Goal: Task Accomplishment & Management: Manage account settings

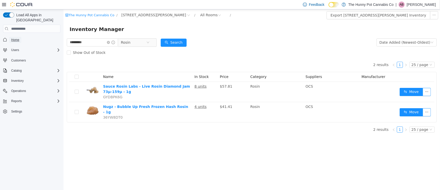
click at [17, 38] on span "Home" at bounding box center [15, 40] width 8 height 4
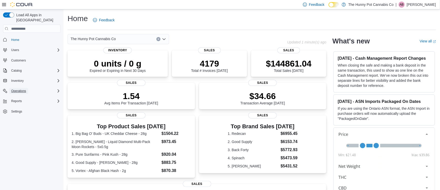
click at [22, 89] on span "Operations" at bounding box center [18, 91] width 15 height 4
click at [22, 96] on span "Cash Management" at bounding box center [22, 98] width 26 height 4
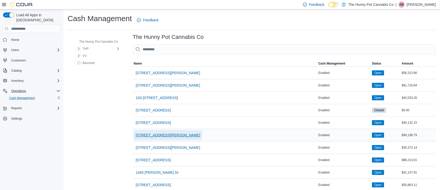
click at [154, 134] on span "[STREET_ADDRESS][PERSON_NAME]" at bounding box center [168, 135] width 65 height 5
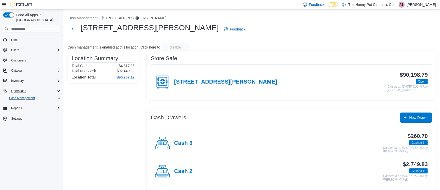
click at [185, 168] on div "Cash 2" at bounding box center [174, 171] width 38 height 15
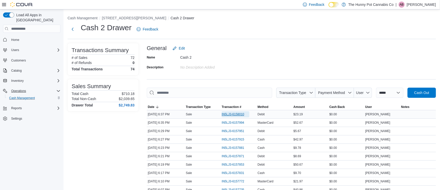
click at [236, 113] on span "IN5LJ3-6158010" at bounding box center [233, 114] width 23 height 4
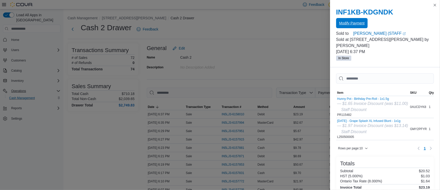
click at [343, 28] on span "Modify Payment" at bounding box center [351, 23] width 25 height 10
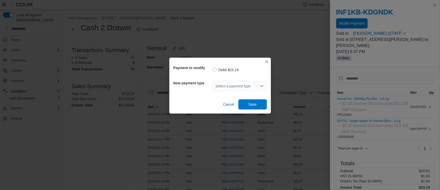
click at [249, 86] on div "Select a payment type" at bounding box center [240, 86] width 54 height 10
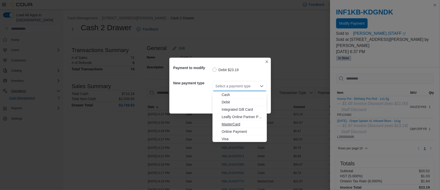
click at [231, 124] on span "MasterCard" at bounding box center [243, 124] width 42 height 5
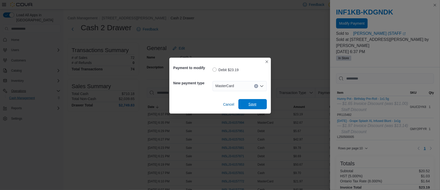
click at [247, 105] on span "Save" at bounding box center [253, 104] width 22 height 10
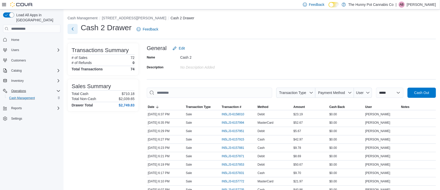
click at [74, 27] on button "Next" at bounding box center [73, 29] width 10 height 10
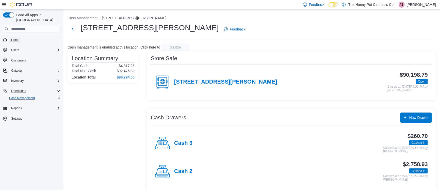
click at [21, 37] on link "Home" at bounding box center [15, 40] width 12 height 6
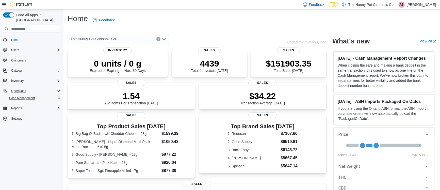
click at [27, 76] on div "Inventory" at bounding box center [31, 80] width 57 height 9
click at [23, 79] on span "Inventory" at bounding box center [17, 81] width 12 height 4
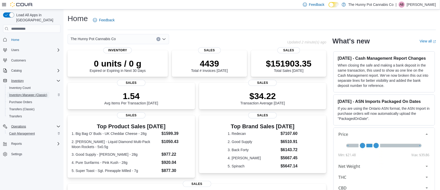
click at [26, 93] on span "Inventory Manager (Classic)" at bounding box center [28, 95] width 38 height 4
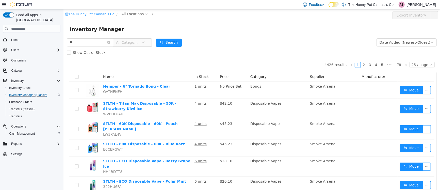
type input "*"
click at [131, 15] on span "All Locations" at bounding box center [132, 14] width 22 height 6
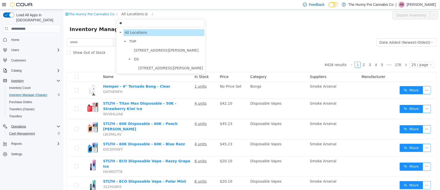
type input "***"
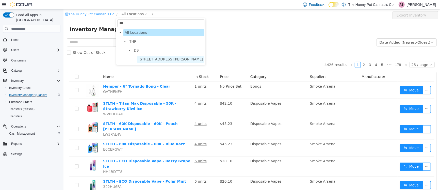
click at [148, 58] on span "[STREET_ADDRESS][PERSON_NAME]" at bounding box center [170, 59] width 65 height 4
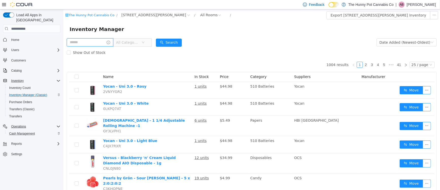
click at [76, 41] on input "text" at bounding box center [90, 42] width 46 height 8
type input "**********"
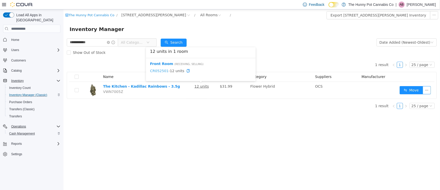
click at [161, 70] on link "CR052501" at bounding box center [159, 71] width 19 height 4
click at [23, 132] on span "Cash Management" at bounding box center [22, 134] width 26 height 4
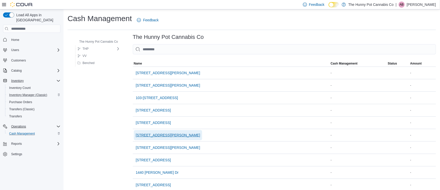
click at [150, 136] on span "[STREET_ADDRESS][PERSON_NAME]" at bounding box center [168, 135] width 65 height 5
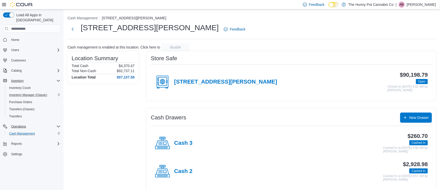
scroll to position [32, 0]
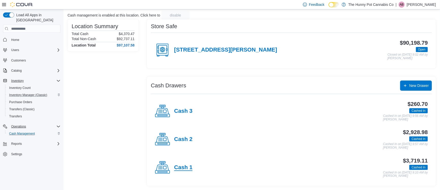
click at [187, 169] on h4 "Cash 1" at bounding box center [183, 167] width 18 height 7
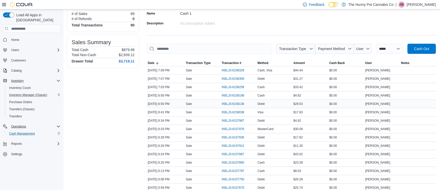
scroll to position [46, 0]
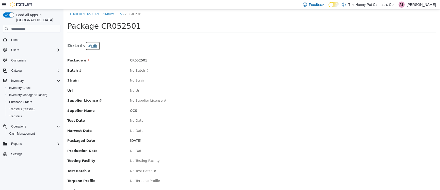
click at [88, 46] on button "Edit" at bounding box center [92, 45] width 15 height 9
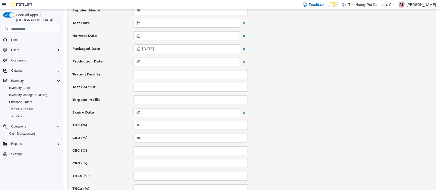
scroll to position [119, 0]
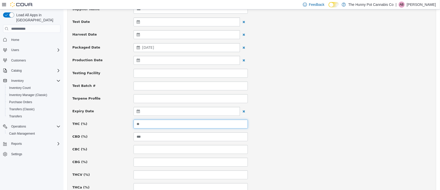
click at [148, 124] on input "**" at bounding box center [190, 124] width 115 height 9
type input "*"
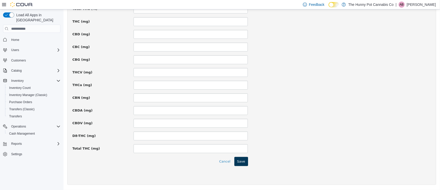
type input "**"
click at [243, 164] on button "Save" at bounding box center [241, 161] width 14 height 9
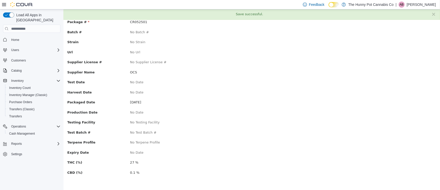
scroll to position [0, 0]
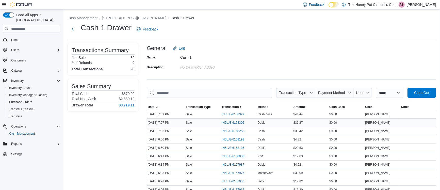
click at [220, 120] on div "Sale" at bounding box center [203, 123] width 36 height 6
click at [239, 114] on span "IN5LJ3-6158329" at bounding box center [233, 114] width 23 height 4
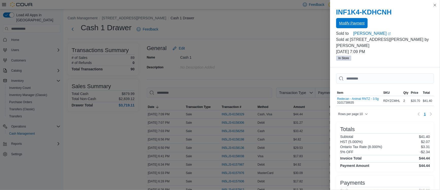
click at [363, 23] on span "Modify Payment" at bounding box center [351, 23] width 25 height 5
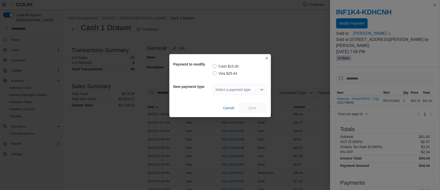
click at [215, 75] on label "Visa $29.44" at bounding box center [225, 73] width 25 height 6
click at [225, 90] on div "Select a payment type" at bounding box center [240, 90] width 54 height 10
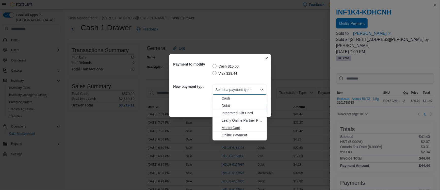
click at [224, 130] on span "MasterCard" at bounding box center [243, 127] width 42 height 5
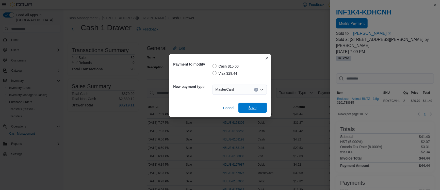
click at [248, 108] on span "Save" at bounding box center [253, 108] width 22 height 10
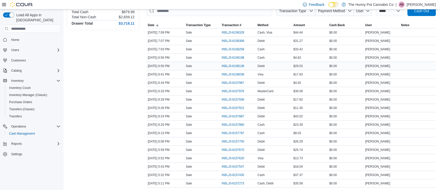
scroll to position [82, 0]
click at [222, 116] on span "IN5LJ3-6157887" at bounding box center [233, 116] width 23 height 4
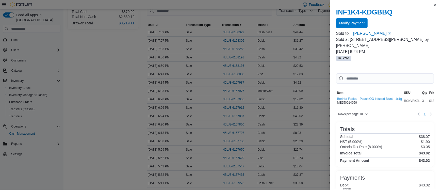
click at [346, 20] on span "Modify Payment" at bounding box center [351, 23] width 25 height 10
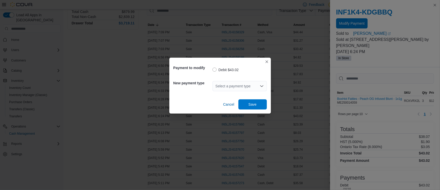
click at [227, 87] on div "Select a payment type" at bounding box center [240, 86] width 54 height 10
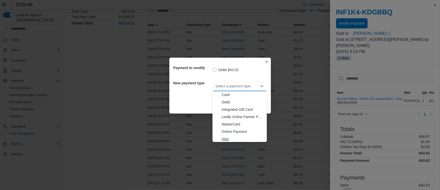
click at [224, 140] on span "Visa" at bounding box center [243, 138] width 42 height 5
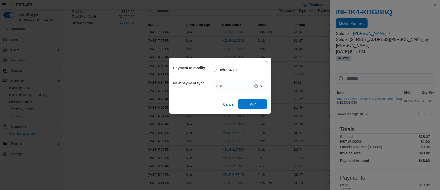
click at [257, 101] on span "Save" at bounding box center [253, 104] width 22 height 10
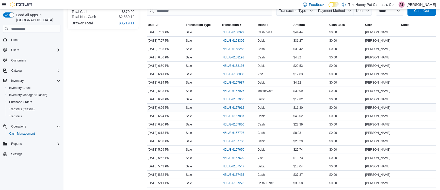
scroll to position [0, 0]
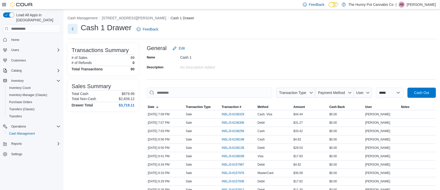
click at [75, 31] on button "Next" at bounding box center [73, 29] width 10 height 10
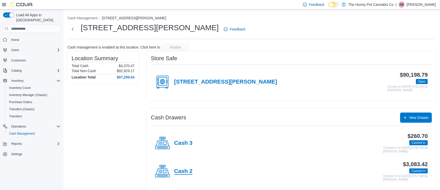
click at [174, 172] on h4 "Cash 2" at bounding box center [183, 171] width 18 height 7
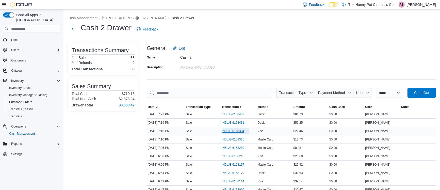
click at [229, 130] on span "IN5LJ3-6158394" at bounding box center [233, 131] width 23 height 4
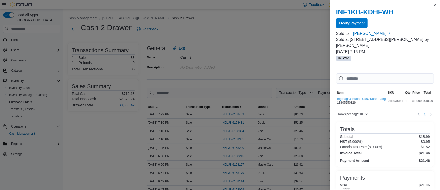
click at [359, 22] on span "Modify Payment" at bounding box center [351, 23] width 25 height 5
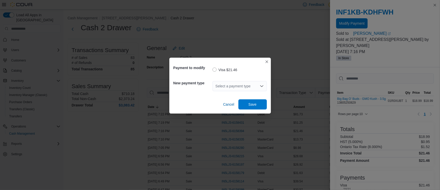
click at [216, 90] on div "Select a payment type" at bounding box center [240, 86] width 54 height 10
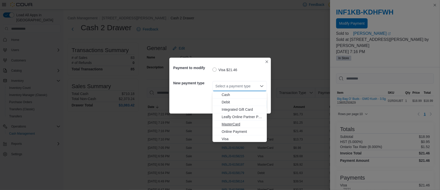
click at [235, 123] on span "MasterCard" at bounding box center [243, 124] width 42 height 5
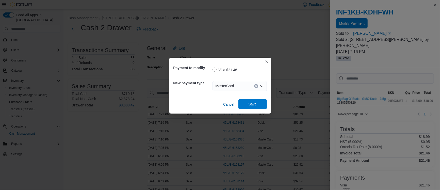
click at [253, 105] on span "Save" at bounding box center [253, 104] width 8 height 5
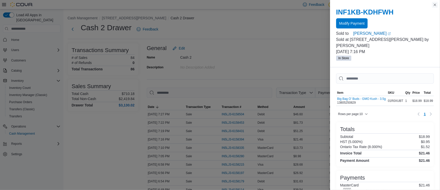
click at [434, 5] on button "Close this dialog" at bounding box center [435, 5] width 6 height 6
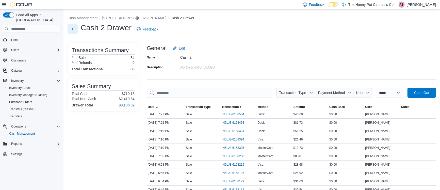
click at [72, 27] on button "Next" at bounding box center [73, 29] width 10 height 10
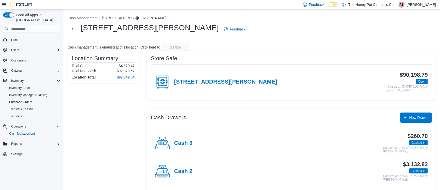
click at [165, 134] on div "Cash 3 $260.70 Cashed In Cashed In on October 12, 2025 9:56 AM by Suzi Strand" at bounding box center [291, 143] width 281 height 28
click at [73, 28] on button "Next" at bounding box center [73, 29] width 10 height 10
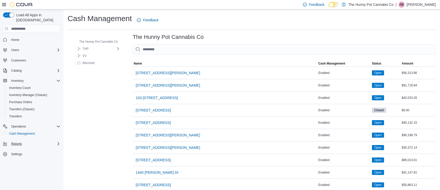
click at [34, 141] on div "Reports" at bounding box center [34, 144] width 51 height 6
click at [16, 156] on span "Reports" at bounding box center [14, 158] width 11 height 4
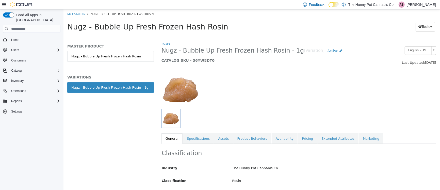
scroll to position [1, 0]
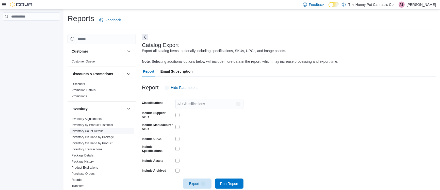
scroll to position [8, 0]
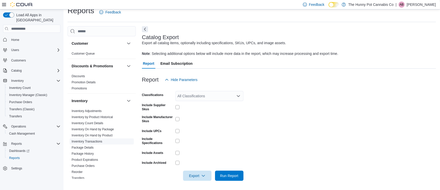
click at [97, 142] on link "Inventory Transactions" at bounding box center [87, 142] width 31 height 4
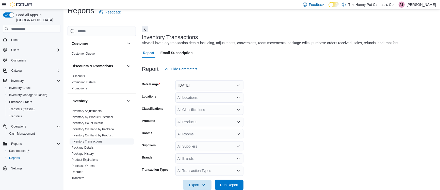
scroll to position [11, 0]
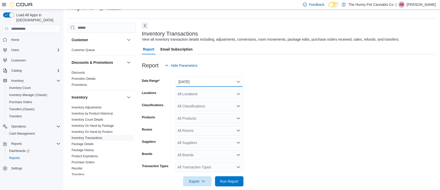
click at [184, 78] on button "Yesterday" at bounding box center [209, 82] width 68 height 10
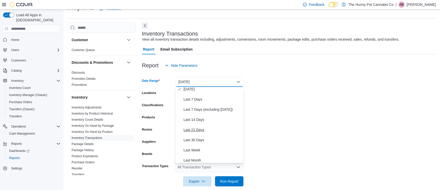
scroll to position [26, 0]
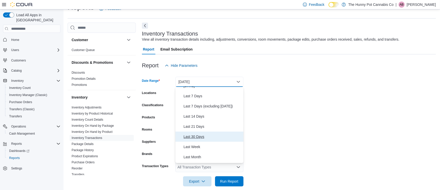
click at [199, 138] on span "Last 30 Days" at bounding box center [213, 137] width 58 height 6
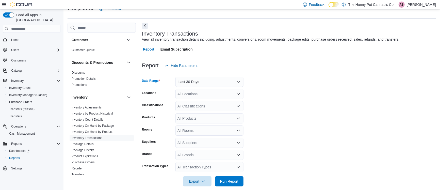
click at [180, 95] on div "All Locations" at bounding box center [209, 94] width 68 height 10
type input "***"
click at [219, 105] on span "[STREET_ADDRESS][PERSON_NAME]" at bounding box center [223, 102] width 65 height 5
click at [315, 105] on form "Date Range Last 30 Days Locations 121 Clarence Street Classifications All Class…" at bounding box center [289, 129] width 294 height 116
click at [197, 110] on div "All Classifications" at bounding box center [209, 106] width 68 height 10
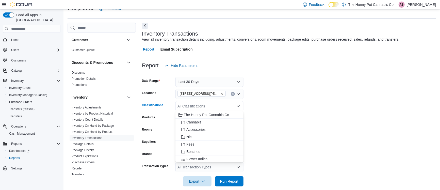
click at [247, 116] on form "Date Range Last 30 Days Locations 121 Clarence Street Classifications All Class…" at bounding box center [289, 129] width 294 height 116
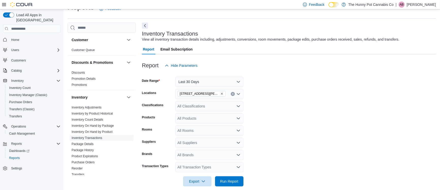
click at [182, 118] on div "All Products" at bounding box center [209, 118] width 68 height 10
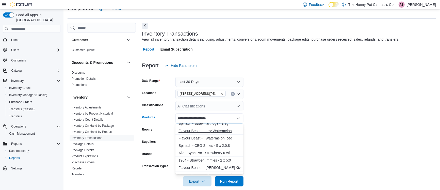
scroll to position [11, 0]
type input "**********"
click at [201, 144] on div "Spinach - CBG S...ies - 5 x 2:0:8" at bounding box center [210, 145] width 62 height 5
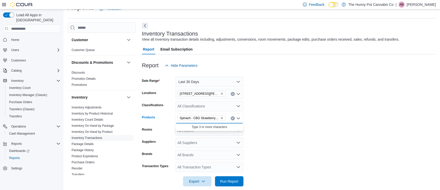
scroll to position [0, 0]
click at [201, 144] on div "All Suppliers" at bounding box center [209, 143] width 68 height 10
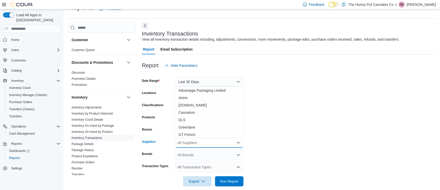
click at [310, 110] on form "Date Range Last 30 Days Locations 121 Clarence Street Classifications All Class…" at bounding box center [289, 129] width 294 height 116
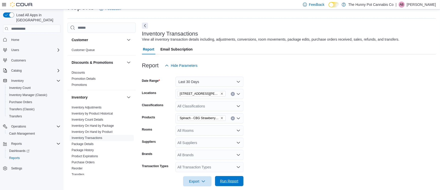
click at [228, 179] on span "Run Report" at bounding box center [229, 181] width 18 height 5
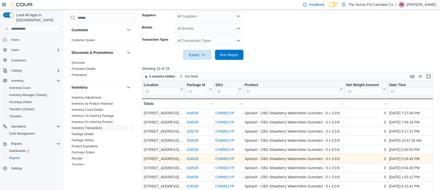
scroll to position [139, 0]
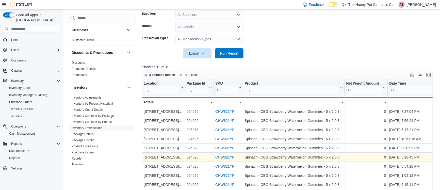
click at [220, 156] on link "CHW821YP" at bounding box center [224, 157] width 19 height 4
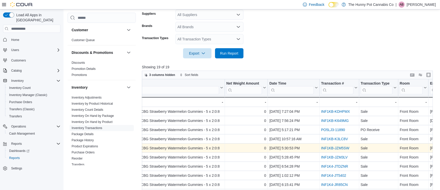
scroll to position [0, 119]
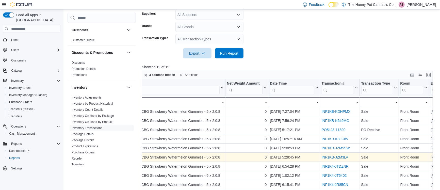
click at [336, 156] on link "INF1KB-JZM3LV" at bounding box center [334, 157] width 27 height 4
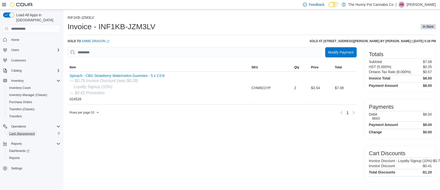
click at [19, 131] on span "Cash Management" at bounding box center [22, 134] width 26 height 6
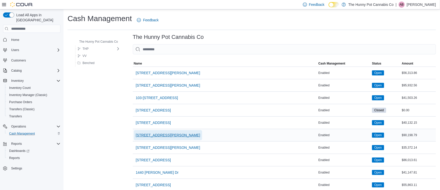
click at [145, 135] on span "[STREET_ADDRESS][PERSON_NAME]" at bounding box center [168, 135] width 65 height 5
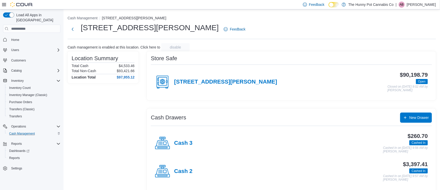
scroll to position [32, 0]
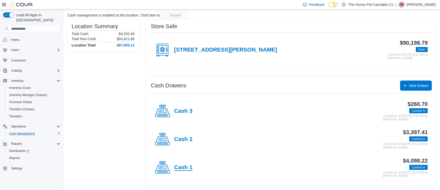
click at [180, 164] on h4 "Cash 1" at bounding box center [183, 167] width 18 height 7
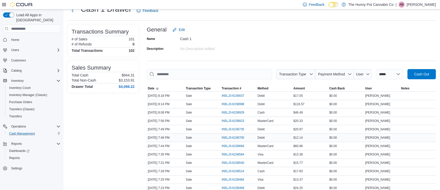
scroll to position [21, 0]
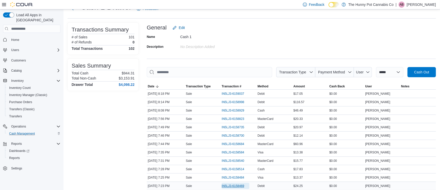
click at [242, 186] on span "IN5LJ3-6158469" at bounding box center [233, 186] width 23 height 4
click at [235, 102] on span "IN5LJ3-6158998" at bounding box center [233, 102] width 23 height 4
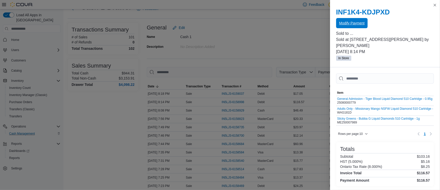
click at [355, 25] on span "Modify Payment" at bounding box center [351, 23] width 25 height 5
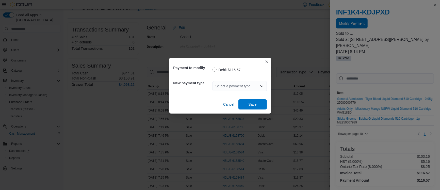
click at [226, 84] on div "Select a payment type" at bounding box center [240, 86] width 54 height 10
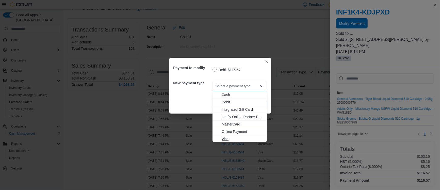
click at [233, 139] on span "Visa" at bounding box center [243, 138] width 42 height 5
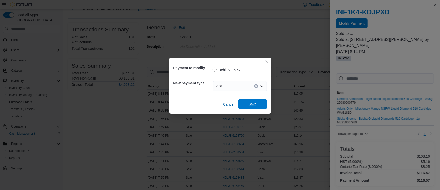
click at [252, 106] on span "Save" at bounding box center [253, 104] width 8 height 5
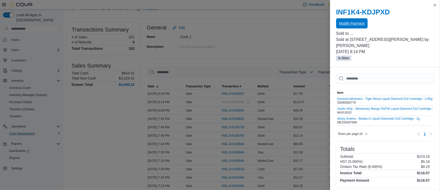
scroll to position [0, 0]
